Goal: Information Seeking & Learning: Find specific fact

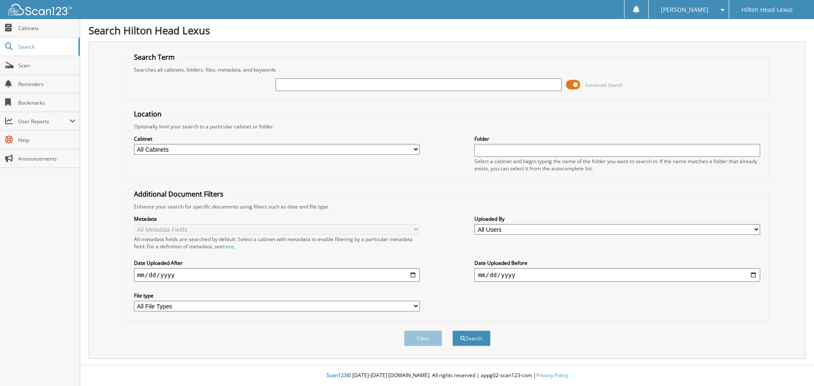
click at [304, 85] on input "text" at bounding box center [419, 84] width 286 height 13
type input "H25668"
click at [452, 331] on button "Search" at bounding box center [471, 339] width 38 height 16
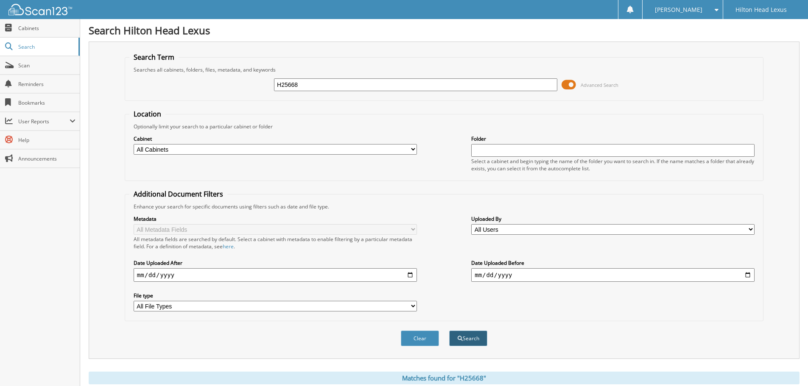
click at [470, 339] on button "Search" at bounding box center [468, 339] width 38 height 16
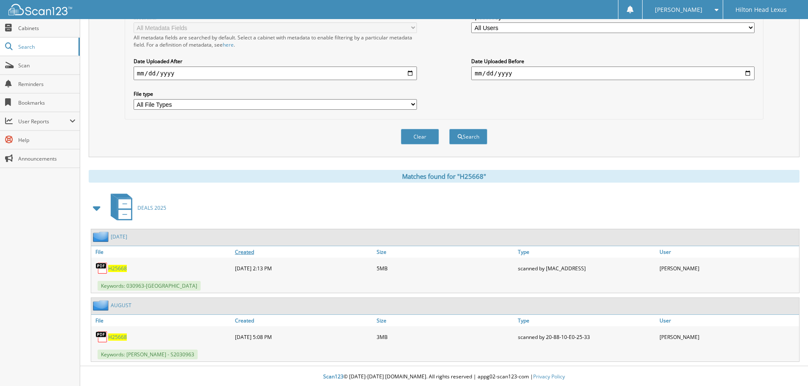
scroll to position [203, 0]
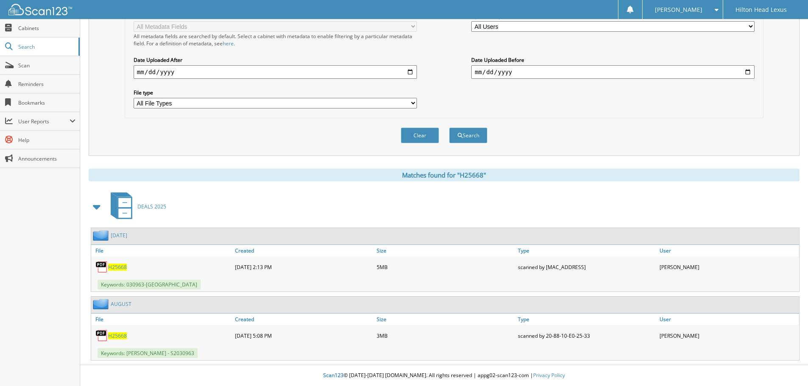
click at [120, 267] on span "H25668" at bounding box center [117, 267] width 19 height 7
